Goal: Obtain resource: Download file/media

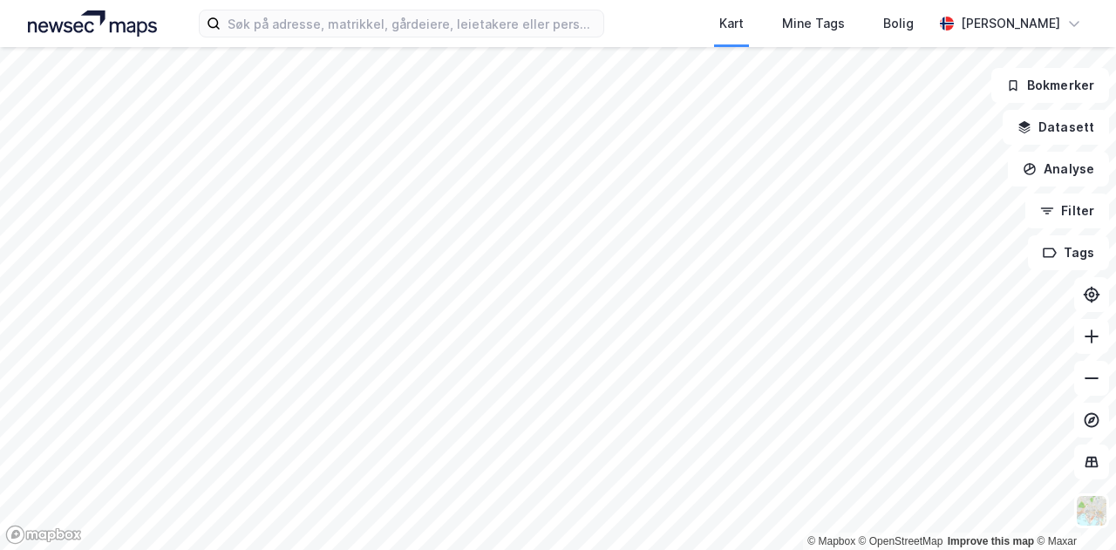
click at [678, 31] on div "Kart Mine Tags Bolig [PERSON_NAME]" at bounding box center [558, 23] width 1116 height 47
click at [683, 43] on div "Kart Mine Tags Bolig [PERSON_NAME]" at bounding box center [558, 23] width 1116 height 47
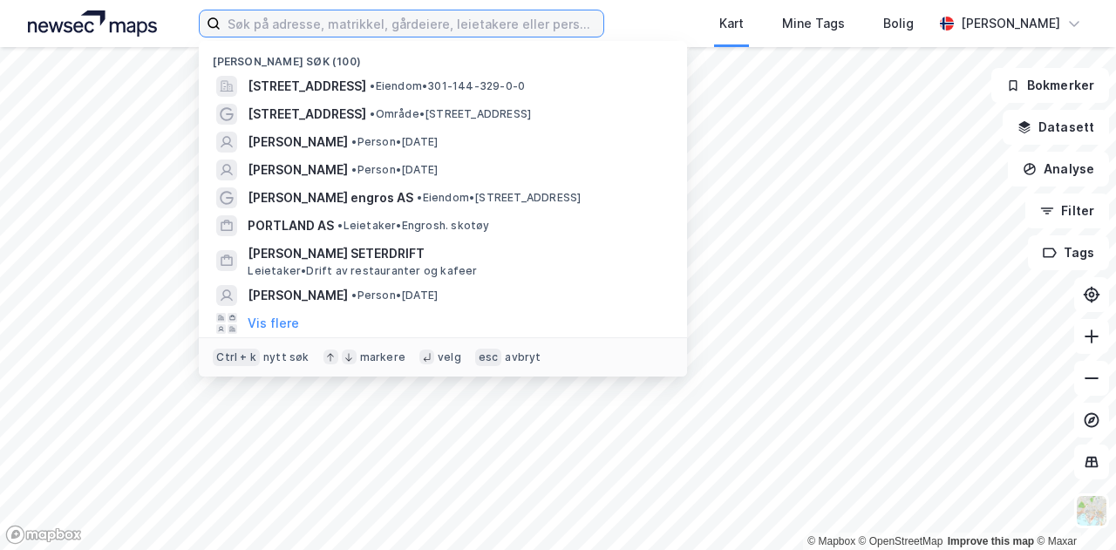
click at [473, 20] on input at bounding box center [412, 23] width 383 height 26
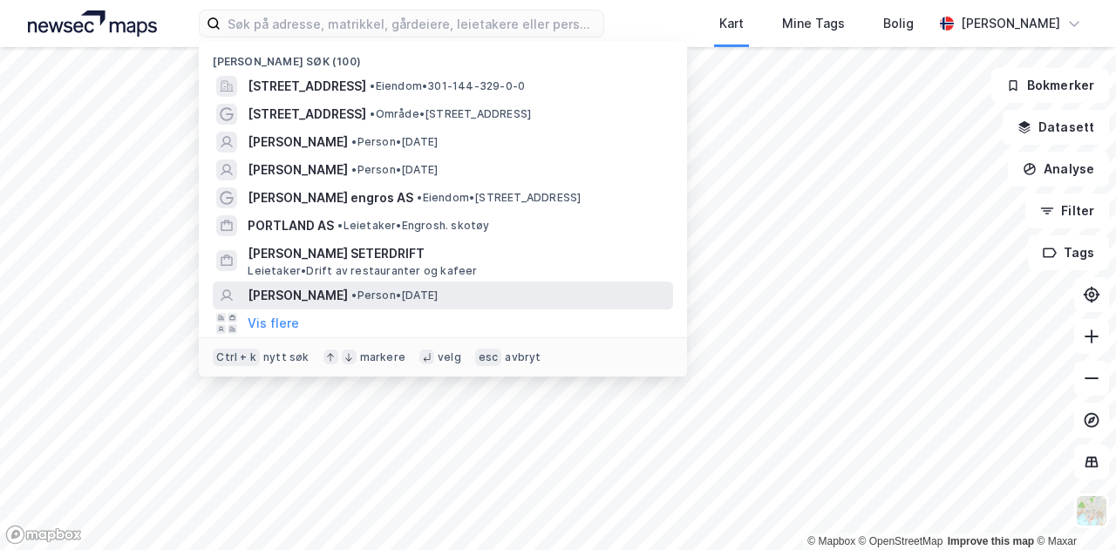
click at [370, 294] on span "• Person • [DATE]" at bounding box center [394, 296] width 86 height 14
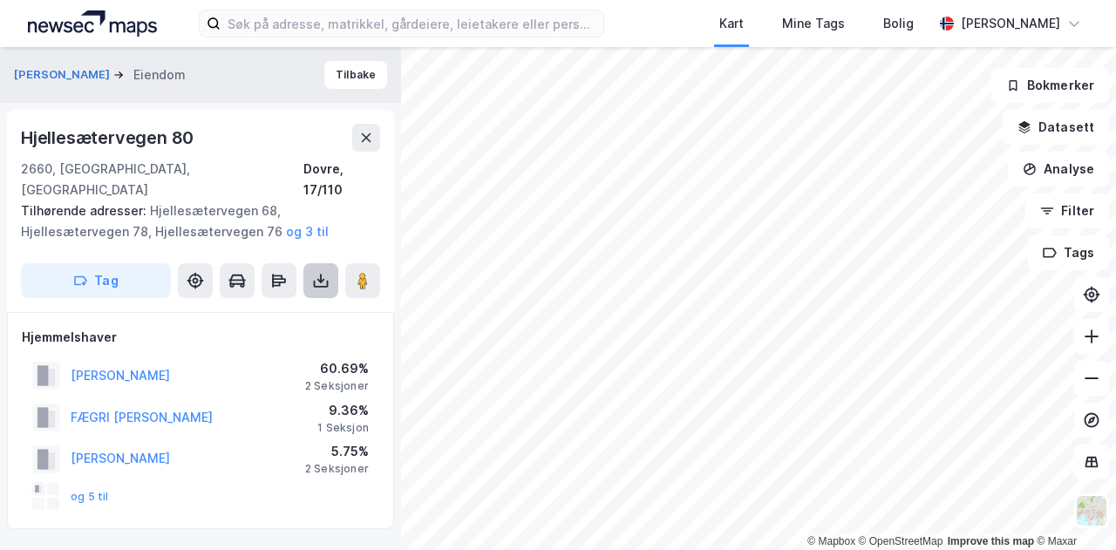
click at [327, 272] on icon at bounding box center [320, 280] width 17 height 17
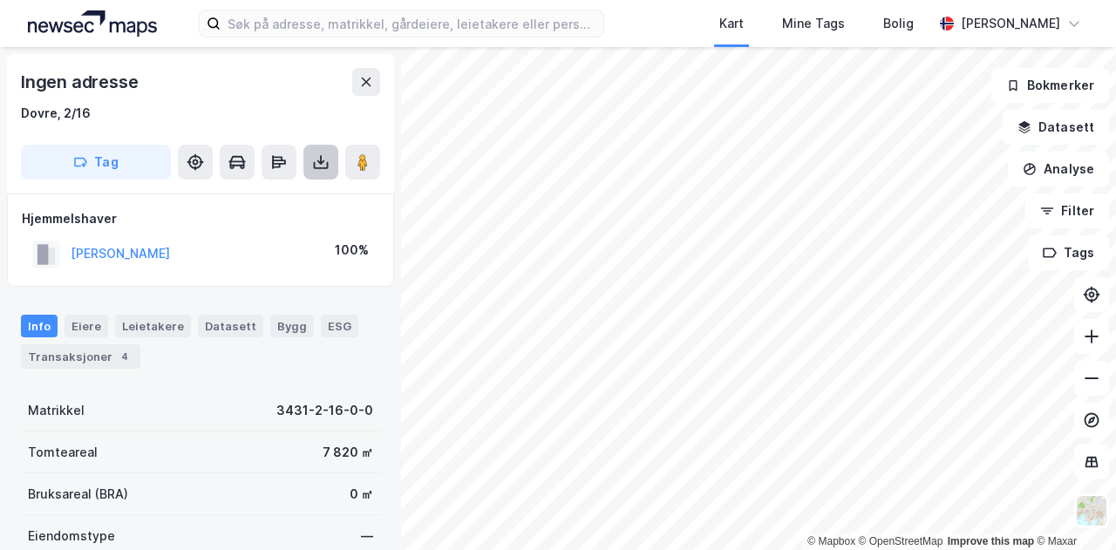
click at [312, 168] on icon at bounding box center [320, 161] width 17 height 17
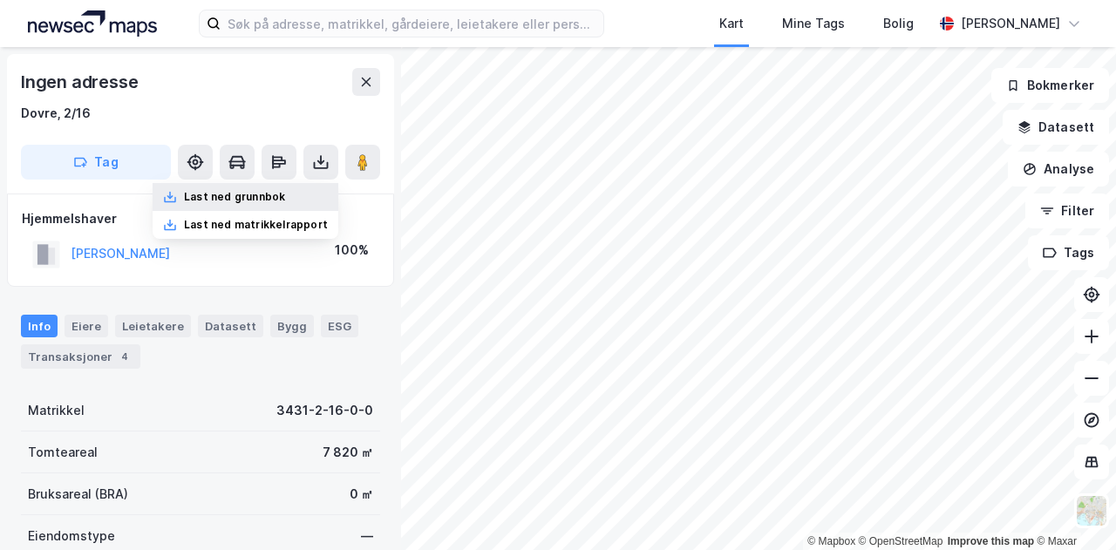
click at [269, 196] on div "Last ned grunnbok" at bounding box center [234, 197] width 101 height 14
